Goal: Find specific page/section: Locate item on page

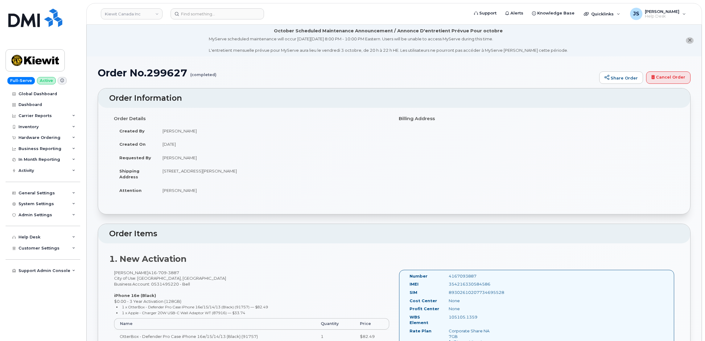
click at [186, 173] on td "16 Lower Jarvis St TORONTO ON M5E 1N1 CANADA" at bounding box center [273, 173] width 233 height 19
drag, startPoint x: 186, startPoint y: 173, endPoint x: 278, endPoint y: 191, distance: 93.8
click at [278, 191] on td "Darrin Beemer" at bounding box center [273, 191] width 233 height 14
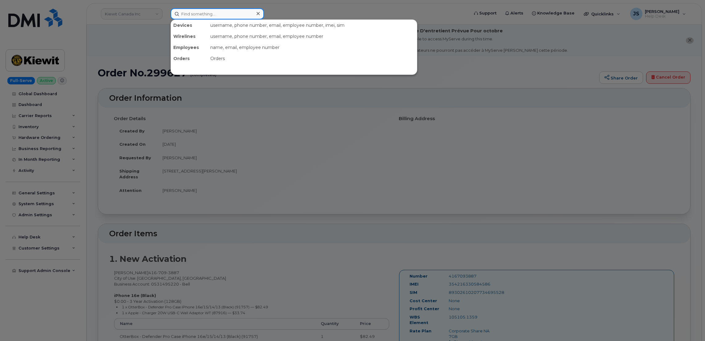
paste input "563-468-0979"
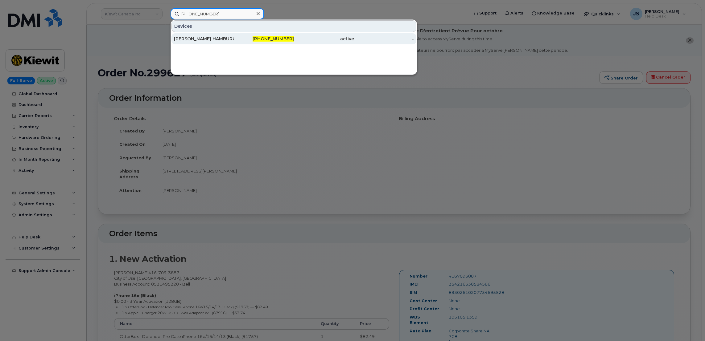
type input "563-468-0979"
click at [213, 40] on div "[PERSON_NAME] HAMBURG" at bounding box center [204, 39] width 60 height 6
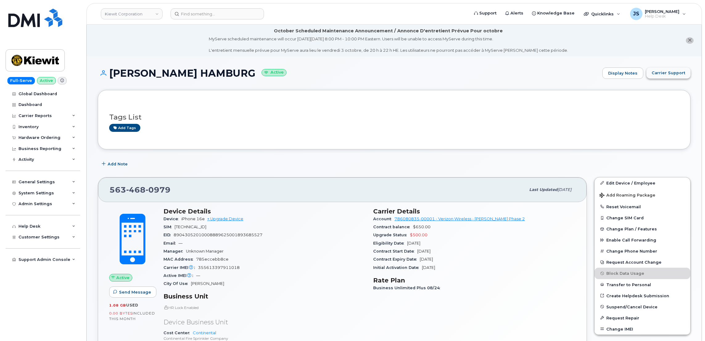
click at [676, 74] on span "Carrier Support" at bounding box center [669, 73] width 34 height 6
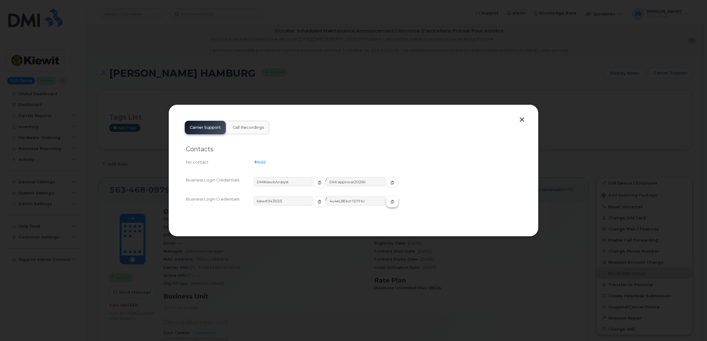
click at [390, 202] on icon "button" at bounding box center [392, 202] width 4 height 4
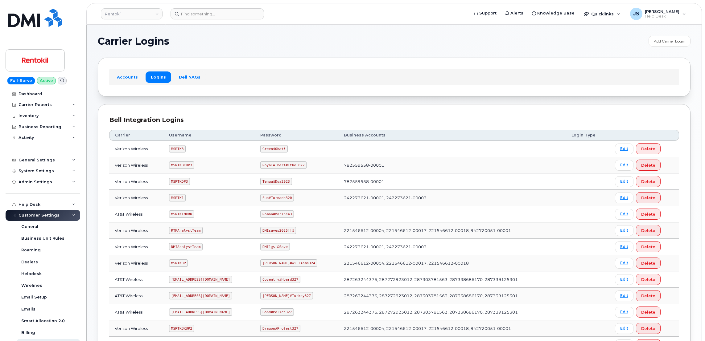
scroll to position [46, 0]
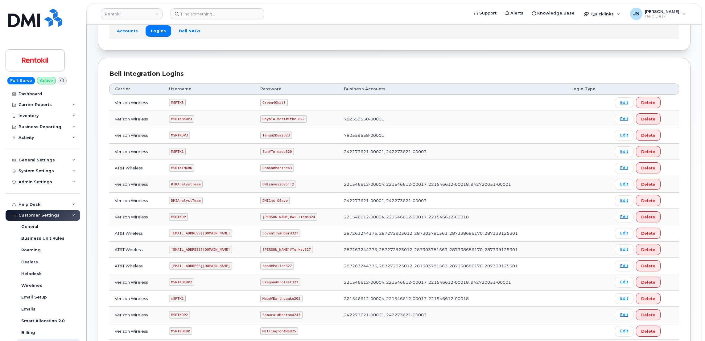
click at [297, 235] on code "Coventry#Hoard327" at bounding box center [280, 233] width 40 height 7
drag, startPoint x: 299, startPoint y: 235, endPoint x: 266, endPoint y: 237, distance: 32.7
click at [266, 237] on code "Coventry#Hoard327" at bounding box center [280, 233] width 40 height 7
drag, startPoint x: 266, startPoint y: 237, endPoint x: 270, endPoint y: 235, distance: 4.2
copy code "Coventry#Hoard327"
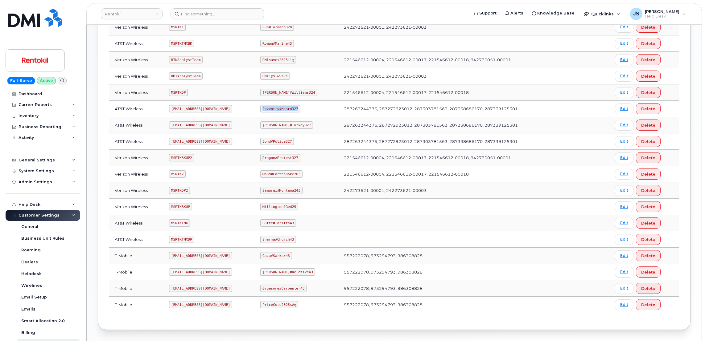
scroll to position [185, 0]
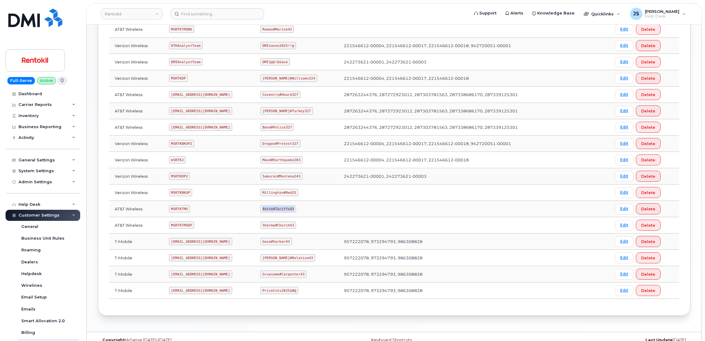
drag, startPoint x: 295, startPoint y: 211, endPoint x: 265, endPoint y: 210, distance: 29.9
click at [265, 210] on code "Butte#Tariffs43" at bounding box center [278, 208] width 36 height 7
copy code "Butte#Tariffs43"
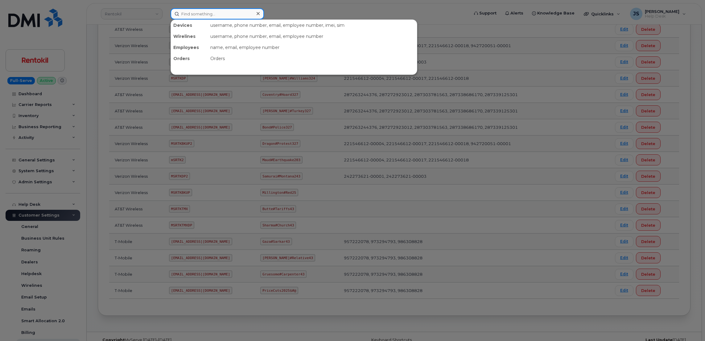
paste input "354741559057550"
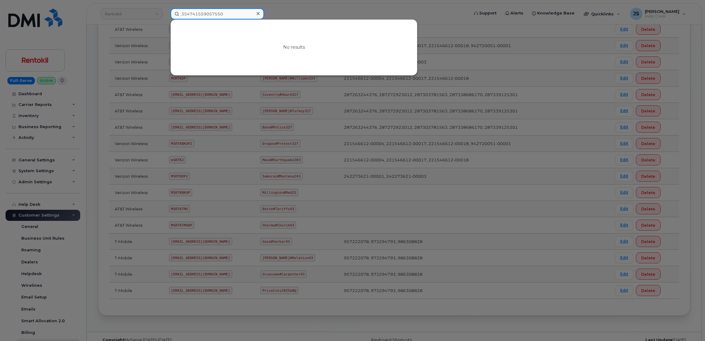
type input "354741559057550"
click at [90, 71] on div at bounding box center [352, 170] width 705 height 341
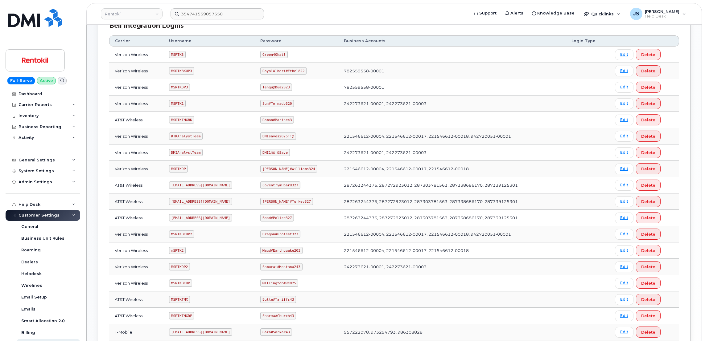
scroll to position [93, 0]
drag, startPoint x: 292, startPoint y: 106, endPoint x: 266, endPoint y: 105, distance: 25.9
click at [266, 105] on code "Sun#Tornado320" at bounding box center [277, 105] width 34 height 7
copy code "Sun#Tornado320"
drag, startPoint x: 299, startPoint y: 253, endPoint x: 282, endPoint y: 252, distance: 17.9
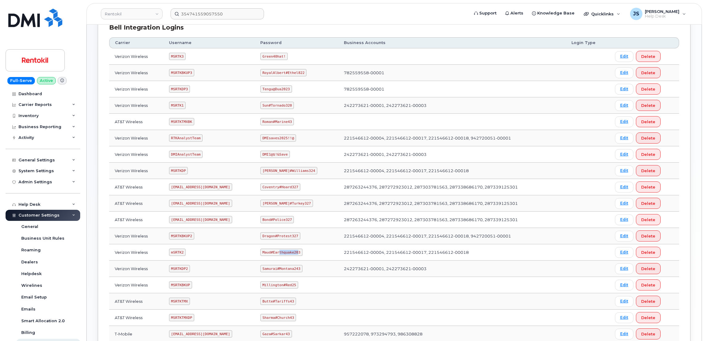
click at [281, 252] on code "Maud#Earthquake203" at bounding box center [281, 252] width 42 height 7
drag, startPoint x: 282, startPoint y: 252, endPoint x: 286, endPoint y: 252, distance: 4.3
click at [285, 252] on code "Maud#Earthquake203" at bounding box center [281, 252] width 42 height 7
click at [301, 255] on code "Maud#Earthquake203" at bounding box center [281, 252] width 42 height 7
drag, startPoint x: 300, startPoint y: 254, endPoint x: 266, endPoint y: 255, distance: 34.3
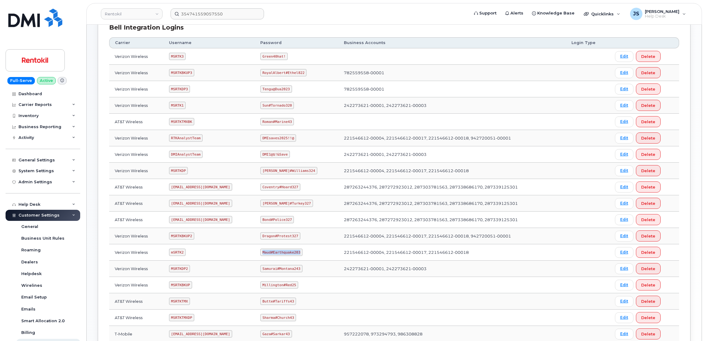
click at [266, 255] on code "Maud#Earthquake203" at bounding box center [281, 252] width 42 height 7
copy code "Maud#Earthquake203"
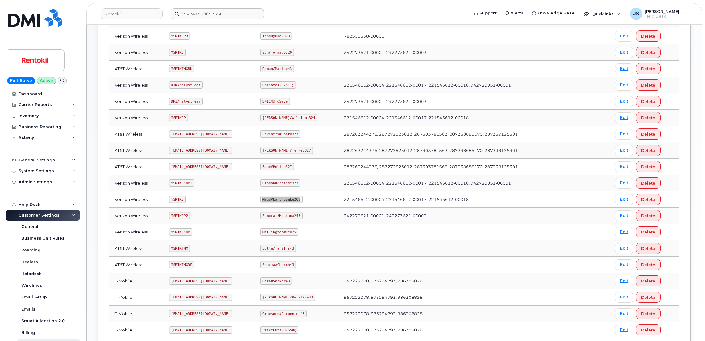
scroll to position [105, 0]
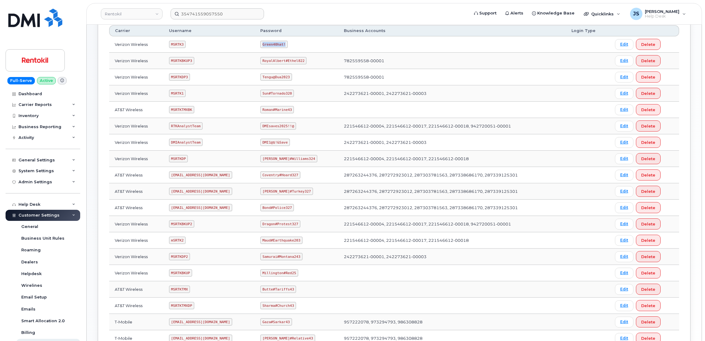
drag, startPoint x: 287, startPoint y: 46, endPoint x: 266, endPoint y: 43, distance: 21.2
click at [266, 43] on code "Green40hat!" at bounding box center [273, 44] width 27 height 7
copy code "Green40hat!"
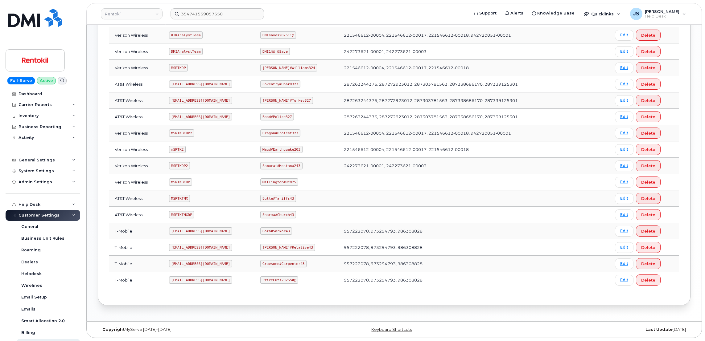
scroll to position [151, 0]
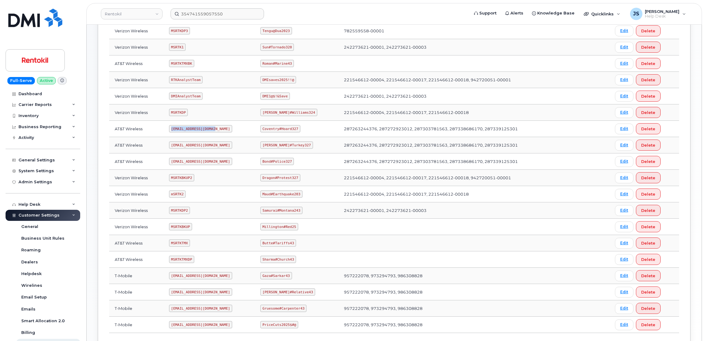
drag, startPoint x: 212, startPoint y: 131, endPoint x: 171, endPoint y: 132, distance: 41.0
click at [171, 132] on code "Ms-rentokil@dminc.com" at bounding box center [200, 128] width 63 height 7
drag, startPoint x: 171, startPoint y: 132, endPoint x: 173, endPoint y: 129, distance: 3.2
copy code "Ms-rentokil@dminc.com"
drag, startPoint x: 298, startPoint y: 129, endPoint x: 266, endPoint y: 130, distance: 31.8
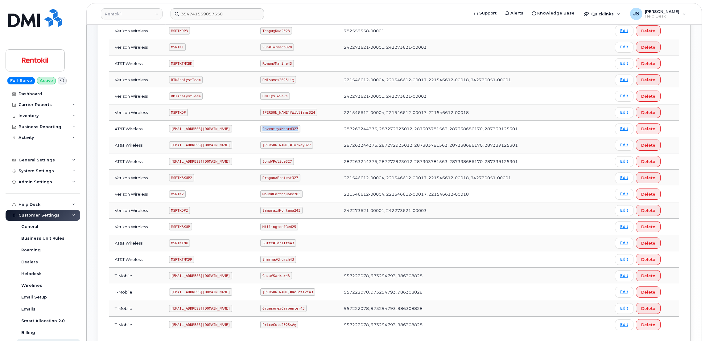
click at [266, 130] on code "Coventry#Hoard327" at bounding box center [280, 128] width 40 height 7
drag, startPoint x: 266, startPoint y: 130, endPoint x: 273, endPoint y: 132, distance: 7.4
copy code "Coventry#Hoard327"
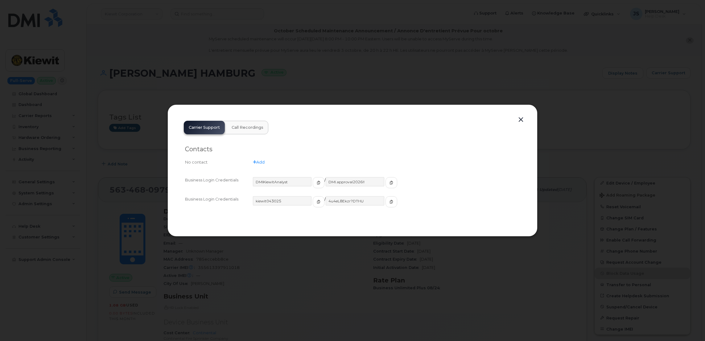
click at [385, 79] on div at bounding box center [352, 170] width 705 height 341
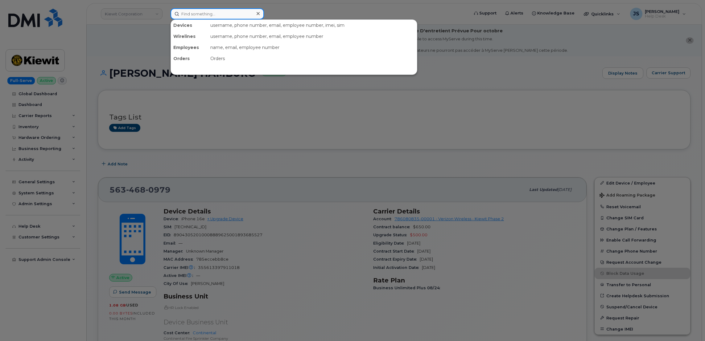
paste input "[PHONE_NUMBER]"
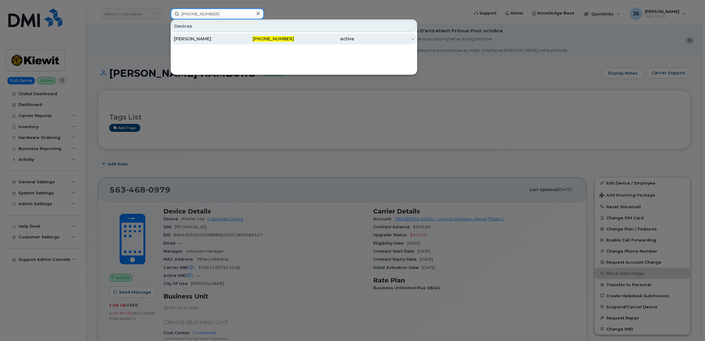
type input "[PHONE_NUMBER]"
click at [198, 39] on div "[PERSON_NAME]" at bounding box center [204, 39] width 60 height 6
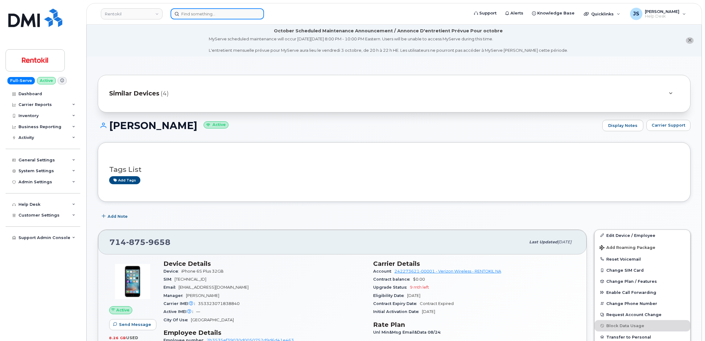
click at [236, 17] on input at bounding box center [217, 13] width 93 height 11
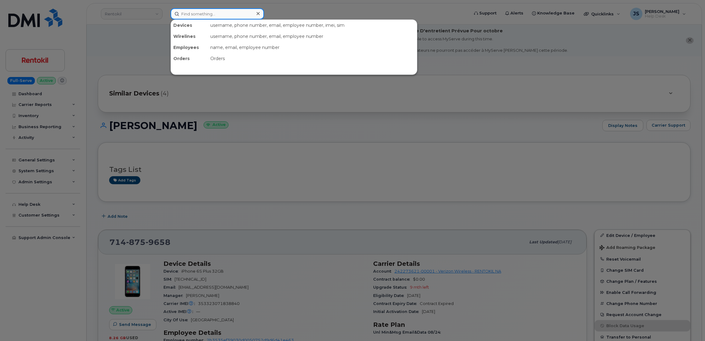
paste input "3143476763"
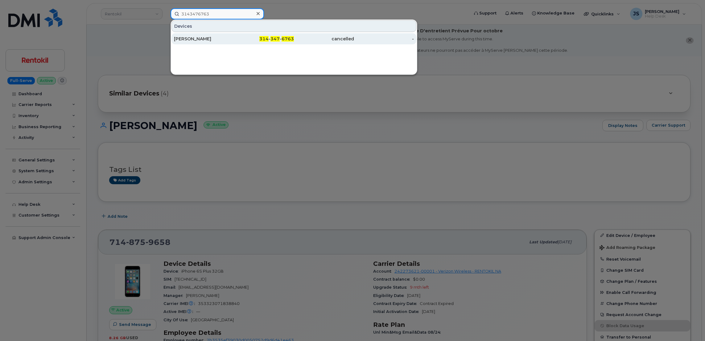
type input "3143476763"
click at [219, 36] on div "[PERSON_NAME]" at bounding box center [204, 39] width 60 height 6
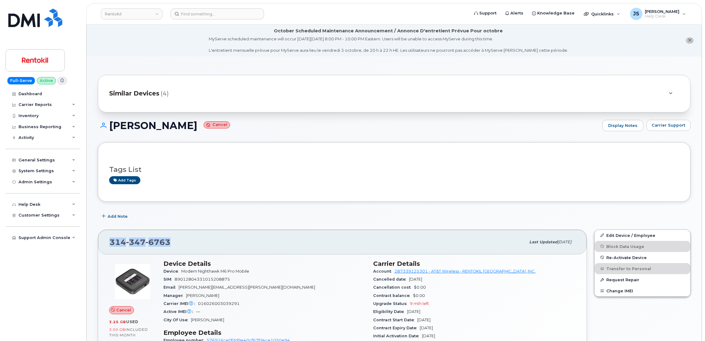
drag, startPoint x: 171, startPoint y: 244, endPoint x: 111, endPoint y: 241, distance: 59.9
click at [111, 241] on div "314 347 6763" at bounding box center [317, 242] width 416 height 13
copy span "314 347 6763"
